Goal: Task Accomplishment & Management: Complete application form

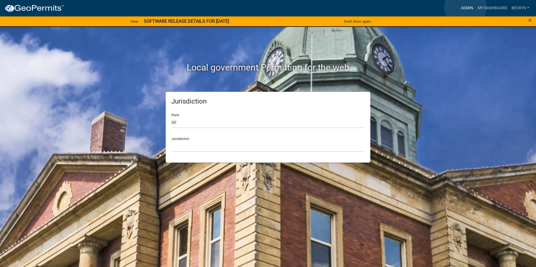
click at [465, 7] on link "Admin" at bounding box center [466, 8] width 17 height 11
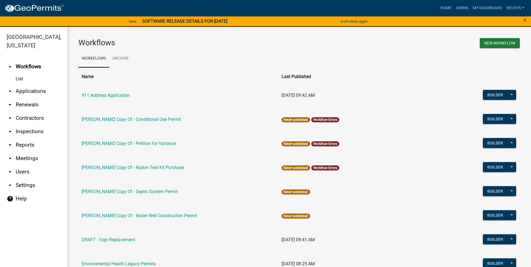
click at [20, 85] on link "arrow_drop_down Applications" at bounding box center [33, 91] width 67 height 13
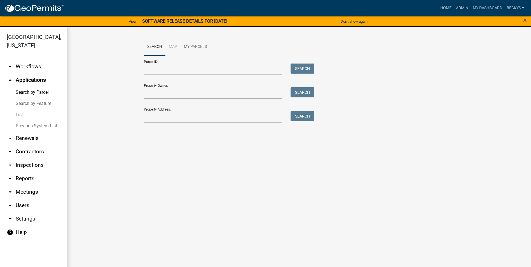
click at [24, 109] on link "List" at bounding box center [33, 114] width 67 height 11
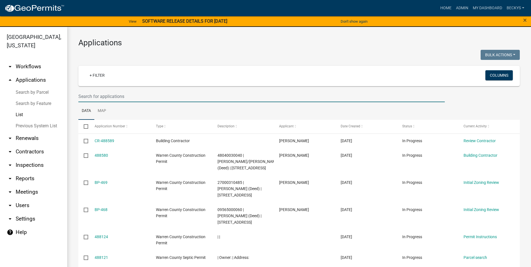
click at [86, 98] on input "text" at bounding box center [261, 96] width 367 height 11
click at [456, 8] on link "Admin" at bounding box center [462, 8] width 17 height 11
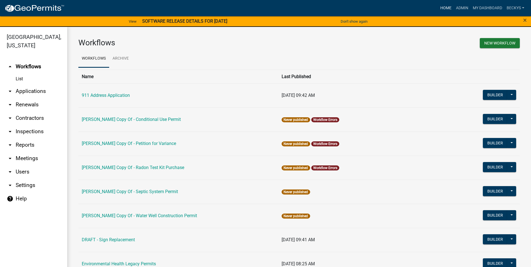
click at [447, 7] on link "Home" at bounding box center [446, 8] width 16 height 11
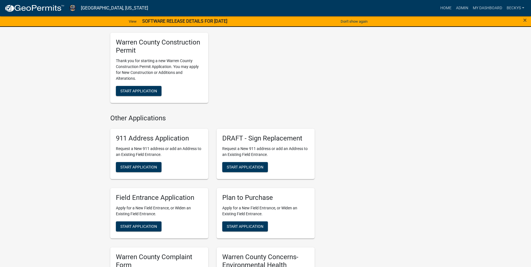
scroll to position [336, 0]
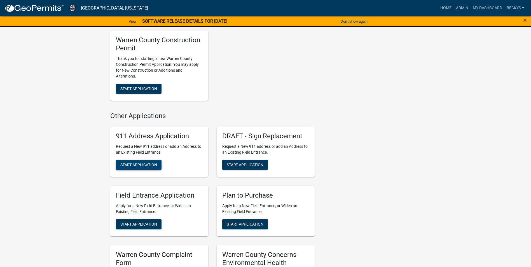
click at [139, 167] on span "Start Application" at bounding box center [138, 165] width 37 height 4
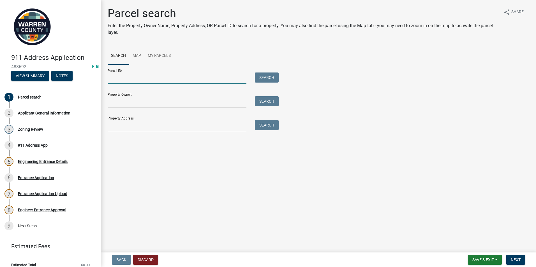
click at [114, 79] on input "Parcel ID:" at bounding box center [177, 78] width 139 height 11
drag, startPoint x: 220, startPoint y: 78, endPoint x: 207, endPoint y: 75, distance: 13.4
click at [111, 81] on input "Parcel ID:" at bounding box center [177, 78] width 139 height 11
type input "09000350820"
click at [260, 76] on button "Search" at bounding box center [267, 78] width 24 height 10
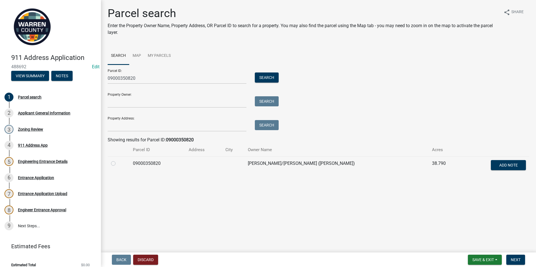
click at [118, 160] on label at bounding box center [118, 160] width 0 height 0
click at [118, 164] on input "radio" at bounding box center [120, 162] width 4 height 4
radio input "true"
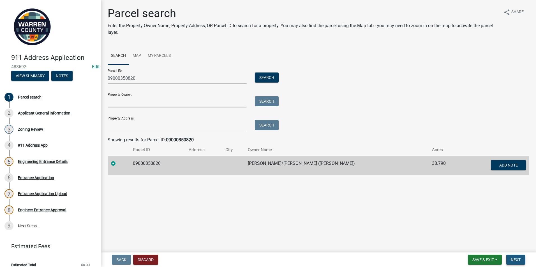
click at [517, 262] on button "Next" at bounding box center [515, 260] width 19 height 10
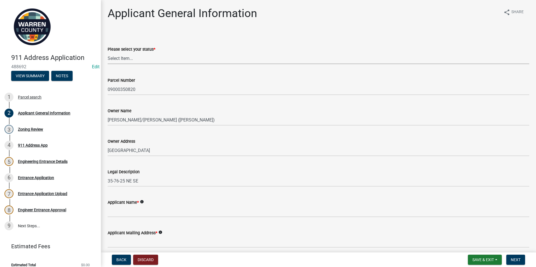
click at [113, 60] on select "Select Item... Owner Plan to Purchase Buyer's Representative Builder/Contractor…" at bounding box center [318, 58] width 421 height 11
click at [108, 53] on select "Select Item... Owner Plan to Purchase Buyer's Representative Builder/Contractor…" at bounding box center [318, 58] width 421 height 11
select select "62e05361-9b1f-4f6e-9af6-30ebbe0e033e"
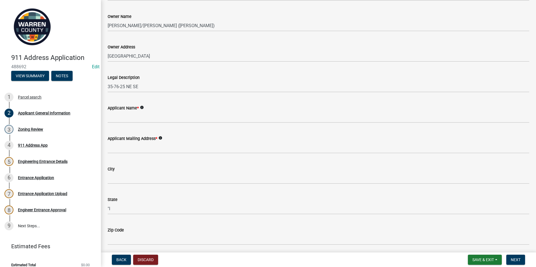
scroll to position [112, 0]
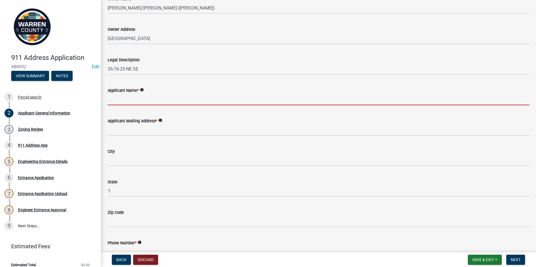
click at [113, 99] on input "Applicant Name *" at bounding box center [318, 99] width 421 height 11
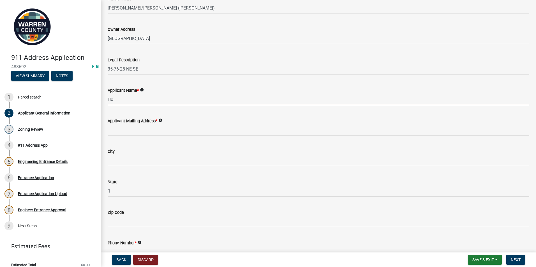
type input "H"
type input "[PERSON_NAME]"
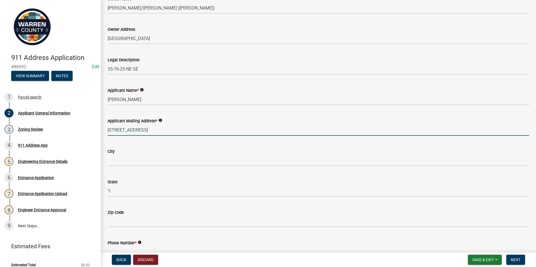
type input "[STREET_ADDRESS]"
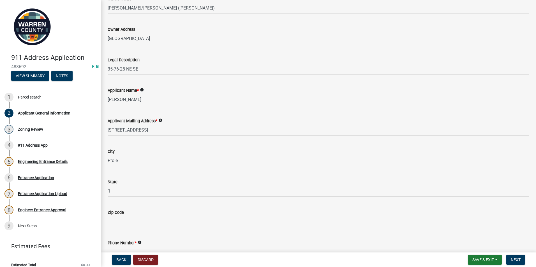
type input "Prole"
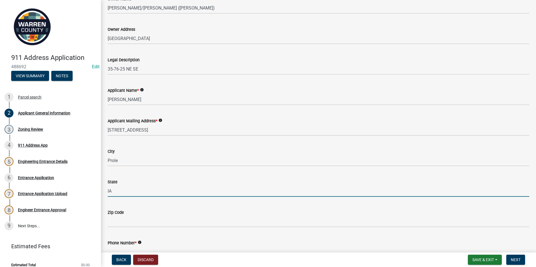
type input "IA"
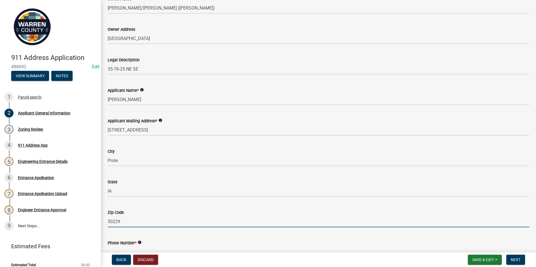
type input "50229"
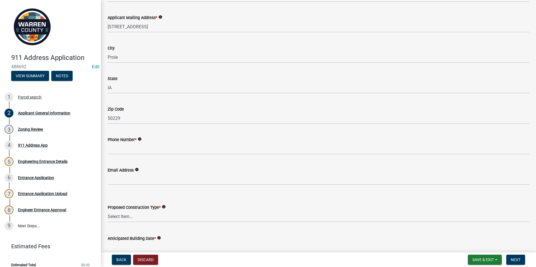
scroll to position [245, 0]
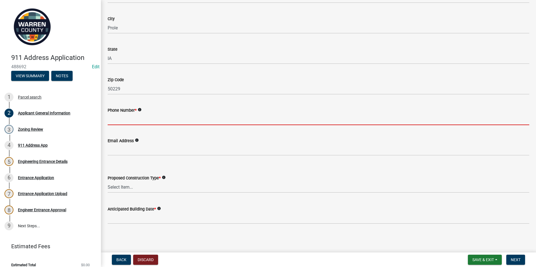
click at [113, 119] on input "Phone Number *" at bounding box center [318, 119] width 421 height 11
click at [116, 191] on select "Select Item... Business Farm Entrance Cell Tower Multi-Family Unit New Business…" at bounding box center [318, 186] width 421 height 11
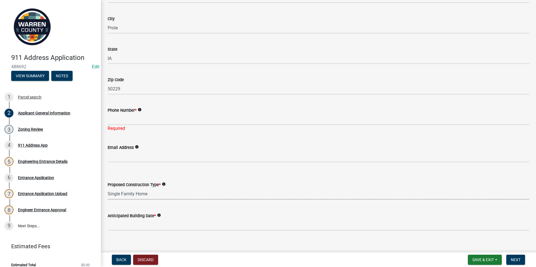
click at [108, 188] on select "Select Item... Business Farm Entrance Cell Tower Multi-Family Unit New Business…" at bounding box center [318, 193] width 421 height 11
select select "baa9a041-e8ec-4bd9-b07e-af5a977dc1c8"
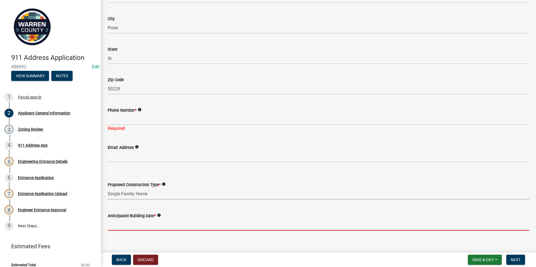
click at [123, 224] on input "Anticipated Building Date *" at bounding box center [318, 224] width 421 height 11
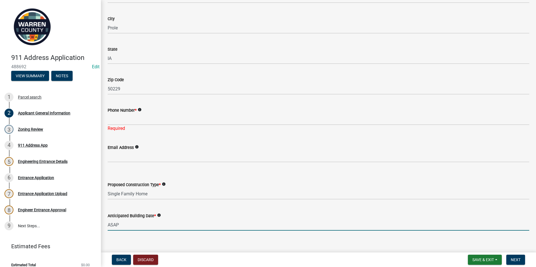
type input "ASAP"
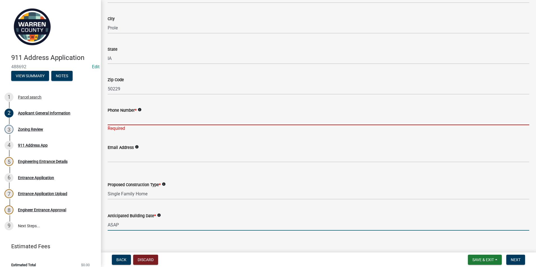
click at [111, 121] on input "Phone Number *" at bounding box center [318, 119] width 421 height 11
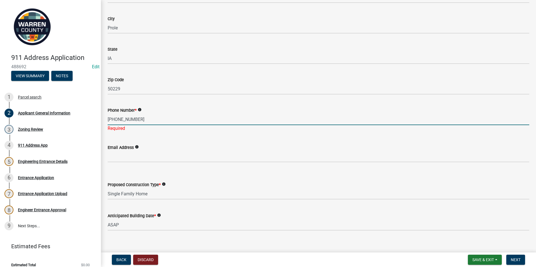
type input "[PHONE_NUMBER]"
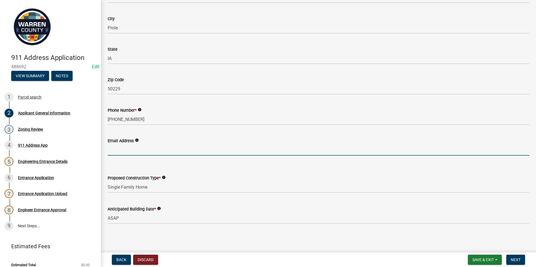
click at [115, 155] on input "Email Address" at bounding box center [318, 149] width 421 height 11
type input "[EMAIL_ADDRESS][DOMAIN_NAME]"
click at [513, 260] on span "Next" at bounding box center [515, 260] width 10 height 4
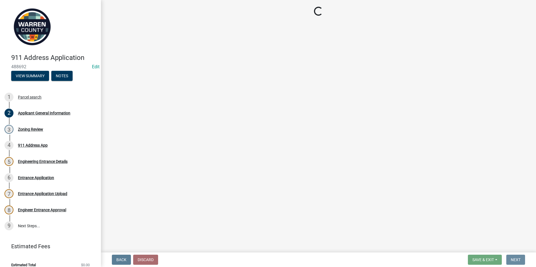
scroll to position [0, 0]
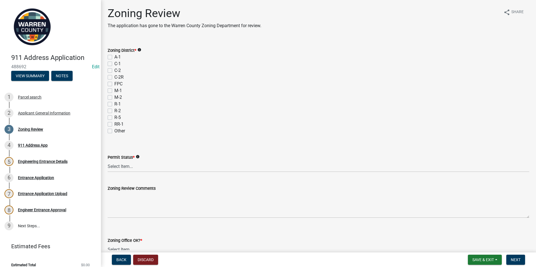
drag, startPoint x: 110, startPoint y: 57, endPoint x: 111, endPoint y: 79, distance: 21.9
click at [114, 57] on label "A-1" at bounding box center [117, 57] width 6 height 7
click at [114, 57] on input "A-1" at bounding box center [116, 56] width 4 height 4
checkbox input "true"
checkbox input "false"
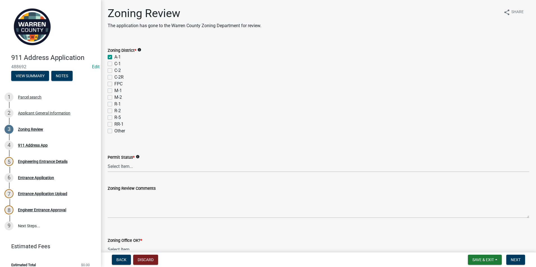
checkbox input "false"
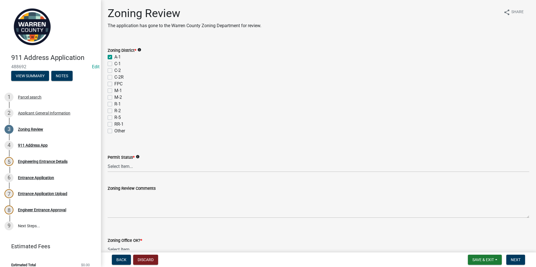
checkbox input "false"
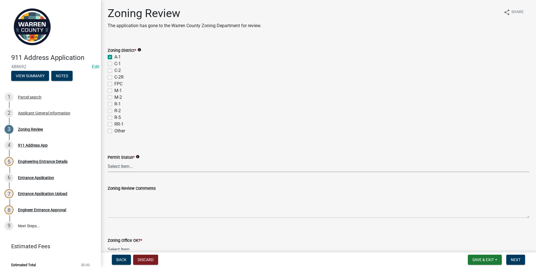
click at [120, 166] on select "Select Item... Ag Exempt Applied For Not Applied For" at bounding box center [318, 166] width 421 height 11
click at [108, 161] on select "Select Item... Ag Exempt Applied For Not Applied For" at bounding box center [318, 166] width 421 height 11
select select "7f4095c2-83bb-4a30-93d4-5d4474f33330"
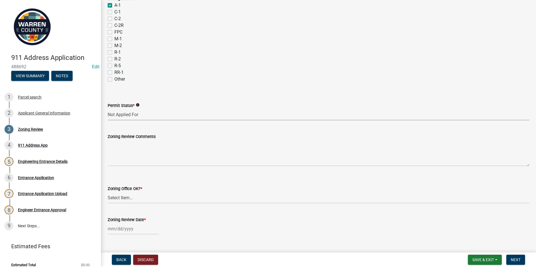
scroll to position [56, 0]
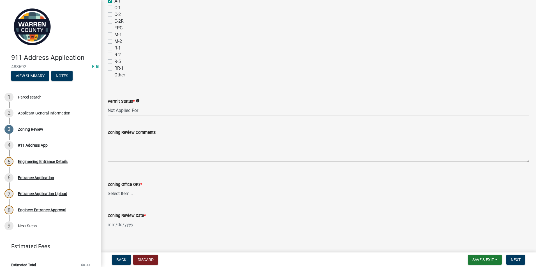
click at [120, 195] on select "Select Item... Yes No" at bounding box center [318, 193] width 421 height 11
click at [108, 188] on select "Select Item... Yes No" at bounding box center [318, 193] width 421 height 11
select select "22a6182a-d017-4f21-baaa-b72378e2c786"
select select "10"
select select "2025"
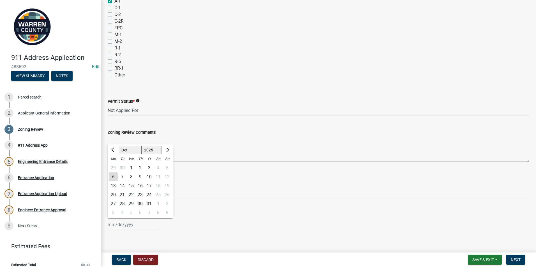
click at [114, 225] on div "[PERSON_NAME] Feb Mar Apr [PERSON_NAME][DATE] Oct Nov [DATE] 1526 1527 1528 152…" at bounding box center [133, 224] width 51 height 11
click at [115, 176] on div "6" at bounding box center [113, 177] width 9 height 9
type input "[DATE]"
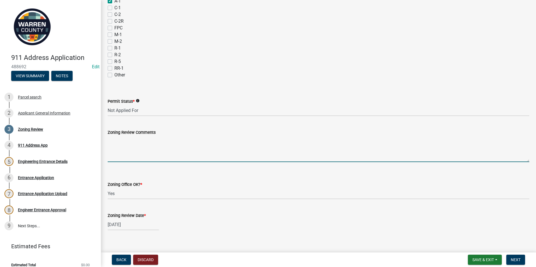
click at [113, 140] on textarea "Zoning Review Comments" at bounding box center [318, 149] width 421 height 26
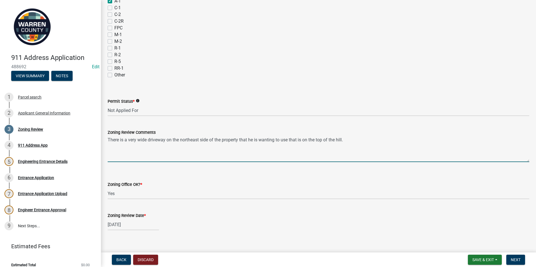
click at [167, 139] on textarea "There is a very wide driveway on the northeast side of the property that he is …" at bounding box center [318, 149] width 421 height 26
drag, startPoint x: 323, startPoint y: 140, endPoint x: 384, endPoint y: 139, distance: 61.6
click at [384, 139] on textarea "There is a very wide driveway on the top of the hill on the northeast side of t…" at bounding box center [318, 149] width 421 height 26
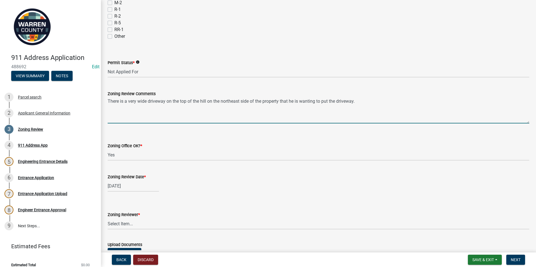
scroll to position [142, 0]
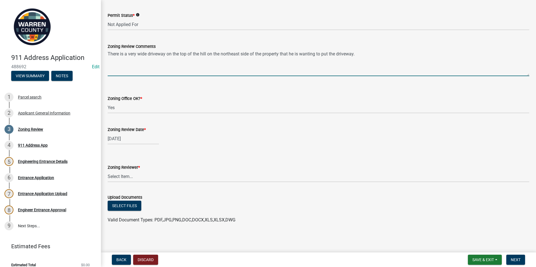
type textarea "There is a very wide driveway on the top of the hill on the northeast side of t…"
click at [133, 174] on select "Select Item... [PERSON_NAME] [PERSON_NAME] [PERSON_NAME]" at bounding box center [318, 176] width 421 height 11
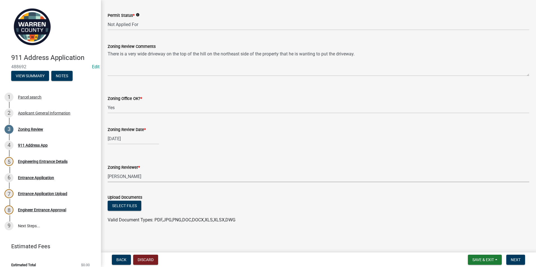
click at [108, 171] on select "Select Item... [PERSON_NAME] [PERSON_NAME] [PERSON_NAME]" at bounding box center [318, 176] width 421 height 11
select select "ace9acd7-8034-4534-aef2-851af8cb1f05"
click at [513, 260] on span "Next" at bounding box center [515, 260] width 10 height 4
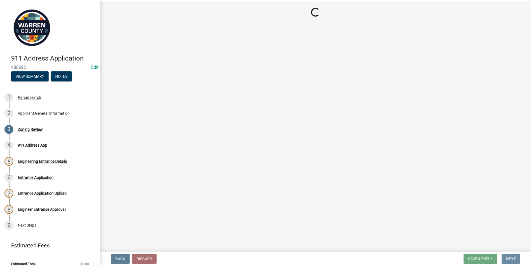
scroll to position [0, 0]
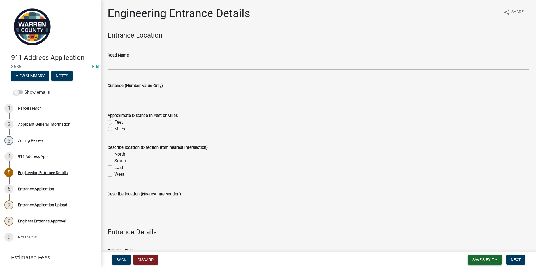
click at [487, 260] on span "Save & Exit" at bounding box center [483, 260] width 22 height 4
click at [478, 246] on button "Save & Exit" at bounding box center [479, 245] width 45 height 13
